Goal: Information Seeking & Learning: Learn about a topic

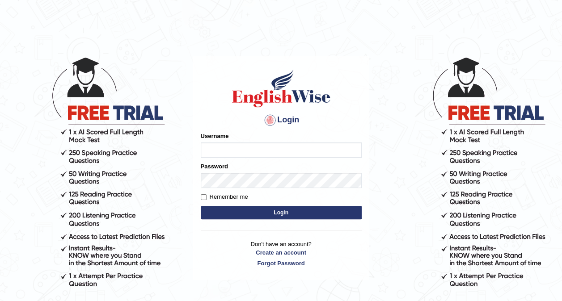
type input "Ellaine_9"
click at [271, 210] on button "Login" at bounding box center [281, 212] width 161 height 13
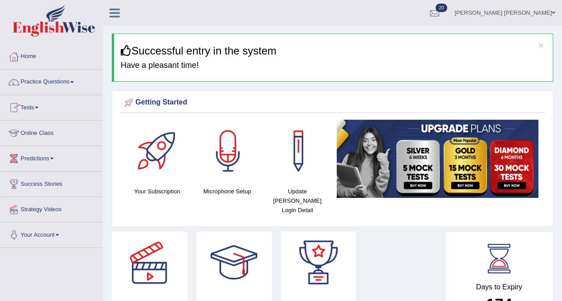
click at [38, 139] on link "Online Class" at bounding box center [51, 132] width 102 height 22
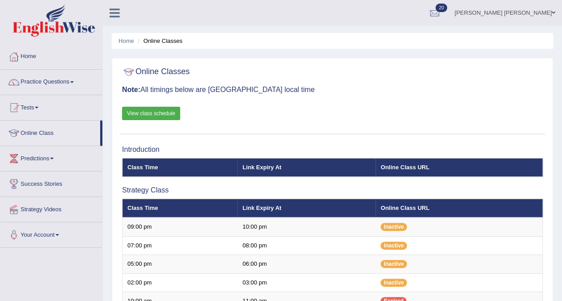
click at [145, 111] on link "View class schedule" at bounding box center [151, 113] width 58 height 13
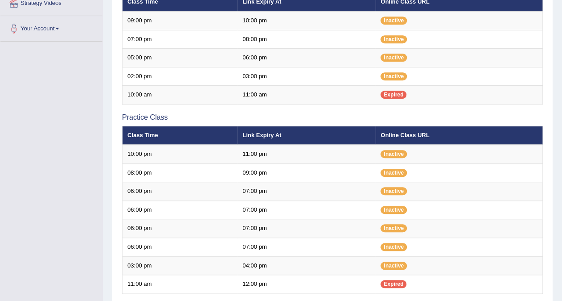
scroll to position [208, 0]
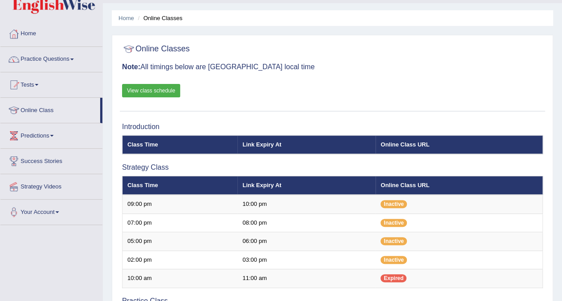
scroll to position [19, 0]
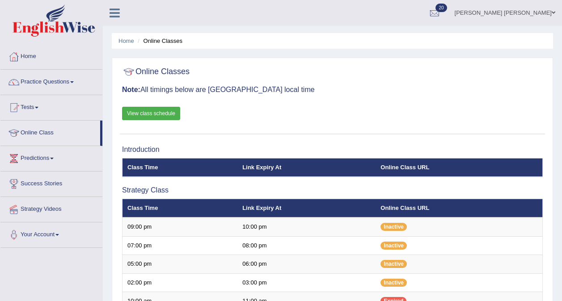
scroll to position [19, 0]
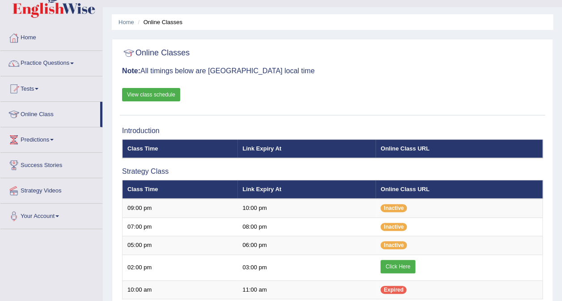
click at [405, 265] on link "Click Here" at bounding box center [397, 266] width 34 height 13
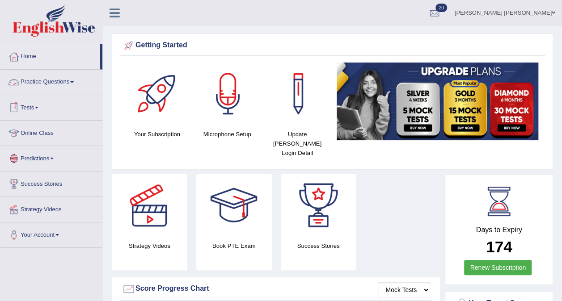
click at [40, 80] on link "Practice Questions" at bounding box center [51, 81] width 102 height 22
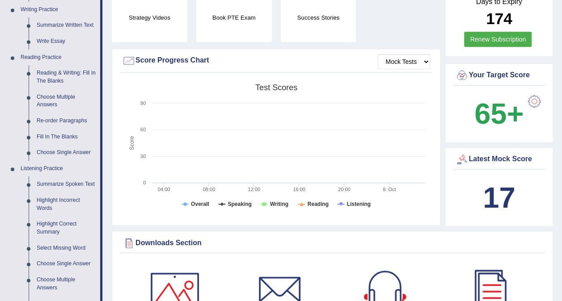
scroll to position [232, 0]
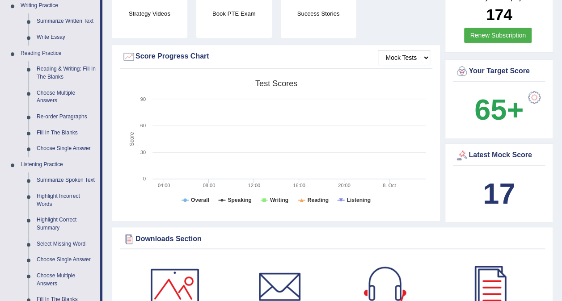
click at [60, 178] on link "Summarize Spoken Text" at bounding box center [67, 181] width 68 height 16
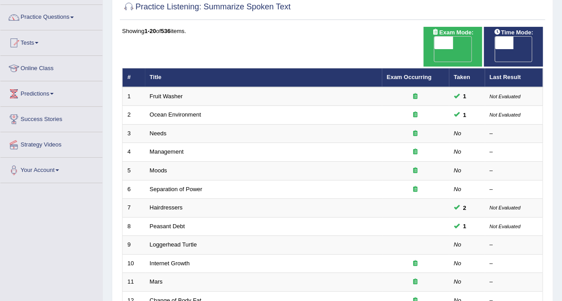
scroll to position [72, 0]
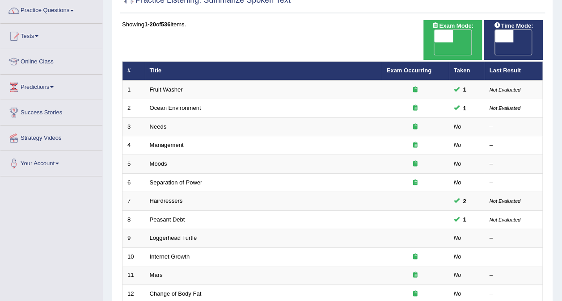
click at [167, 142] on link "Management" at bounding box center [167, 145] width 34 height 7
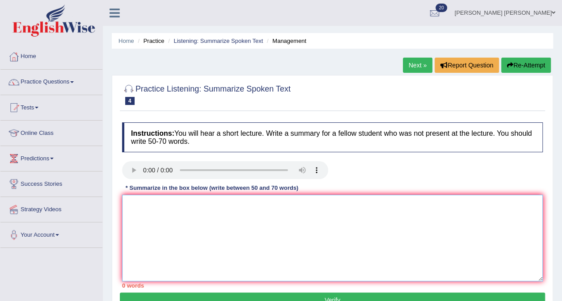
click at [184, 223] on textarea at bounding box center [332, 238] width 421 height 87
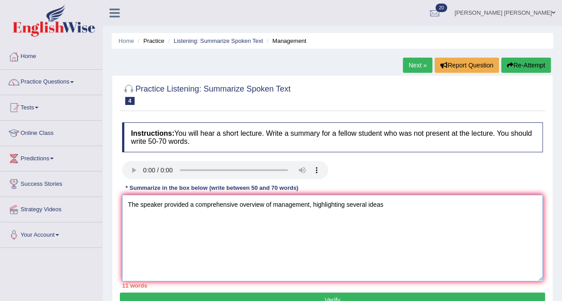
type textarea "The speaker provided a comprehensive overview of management, highlighting sever…"
